Goal: Use online tool/utility

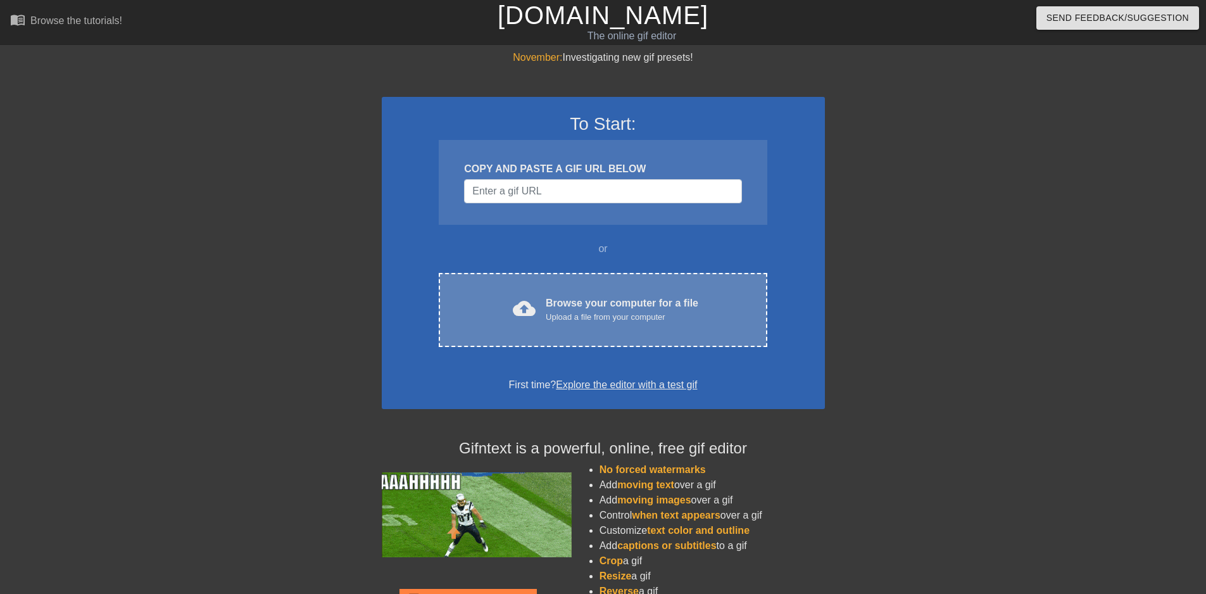
click at [693, 289] on div "cloud_upload Browse your computer for a file Upload a file from your computer C…" at bounding box center [603, 310] width 328 height 74
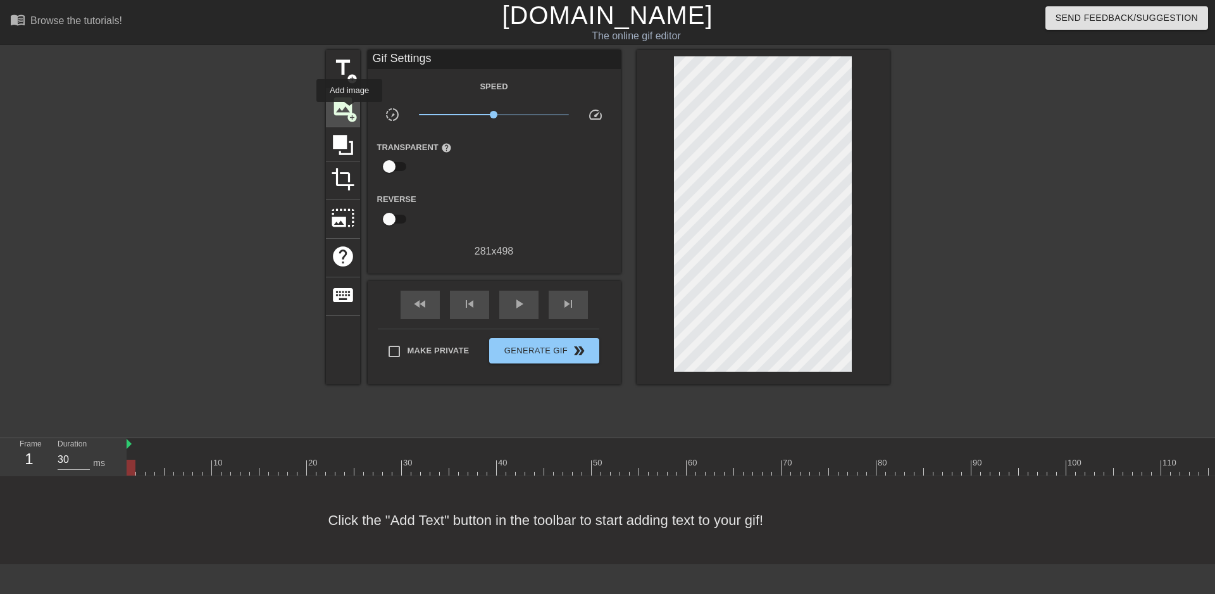
click at [349, 112] on span "add_circle" at bounding box center [352, 117] width 11 height 11
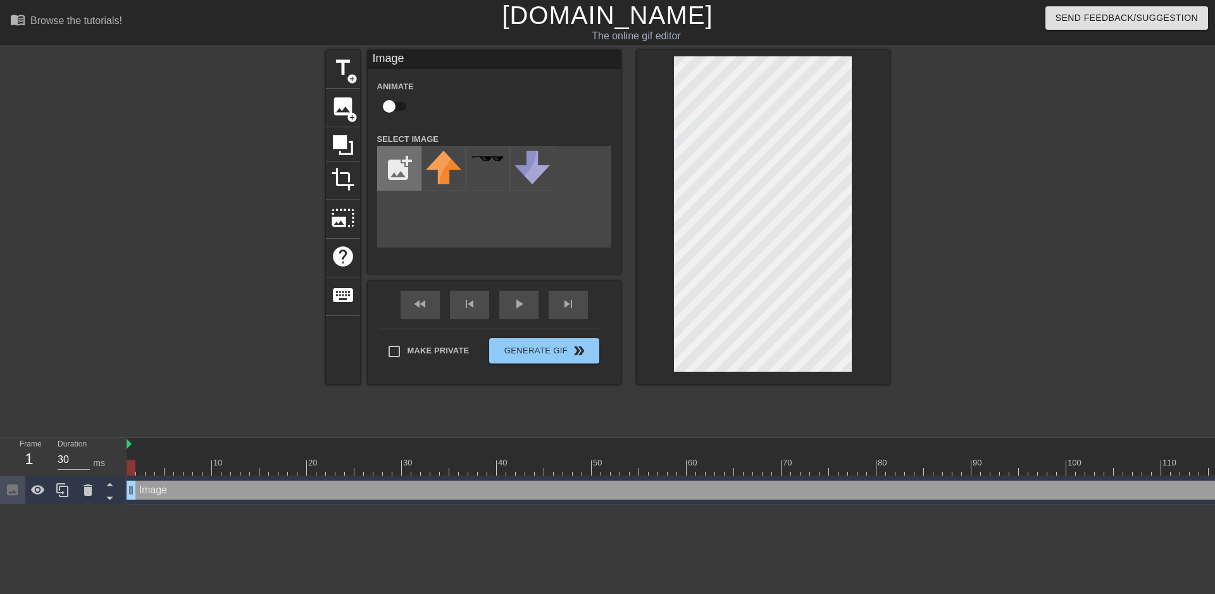
click at [398, 163] on input "file" at bounding box center [399, 168] width 43 height 43
type input "C:\fakepath\flamingtext_com-39615482422.png"
click at [437, 173] on img at bounding box center [443, 162] width 35 height 22
click at [853, 391] on div "title add_circle image add_circle crop photo_size_select_large help keyboard Im…" at bounding box center [608, 240] width 564 height 380
click at [939, 245] on div at bounding box center [1000, 240] width 190 height 380
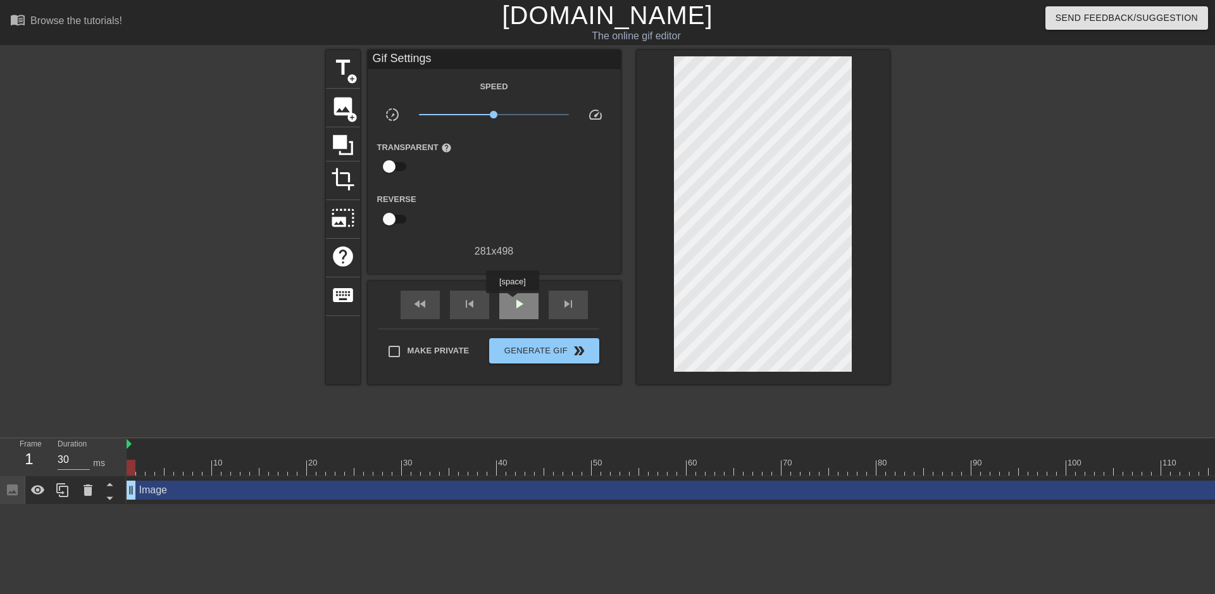
click at [511, 302] on span "play_arrow" at bounding box center [518, 303] width 15 height 15
type input "30"
click at [561, 344] on span "Generate Gif double_arrow" at bounding box center [543, 350] width 99 height 15
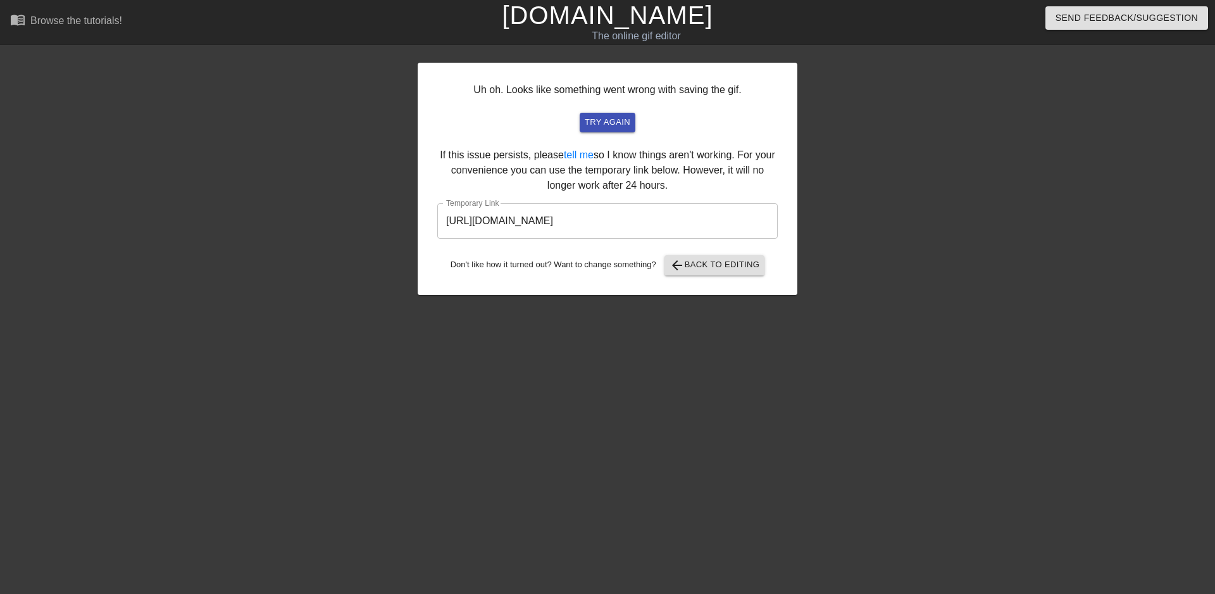
click at [623, 227] on input "[URL][DOMAIN_NAME]" at bounding box center [607, 220] width 341 height 35
click at [623, 226] on input "[URL][DOMAIN_NAME]" at bounding box center [607, 220] width 341 height 35
